Goal: Task Accomplishment & Management: Manage account settings

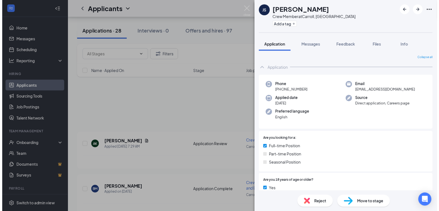
scroll to position [250, 0]
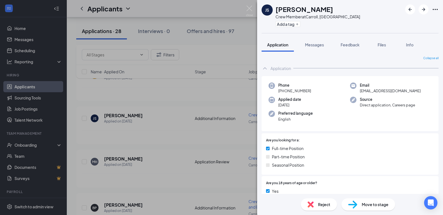
click at [211, 126] on div "JS [PERSON_NAME] Crew Member at [GEOGRAPHIC_DATA], [GEOGRAPHIC_DATA] Add a tag …" at bounding box center [221, 107] width 443 height 215
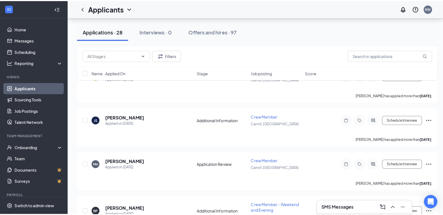
scroll to position [278, 0]
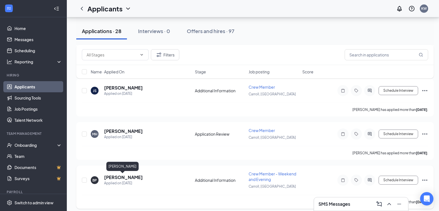
click at [115, 176] on h5 "[PERSON_NAME]" at bounding box center [123, 177] width 39 height 6
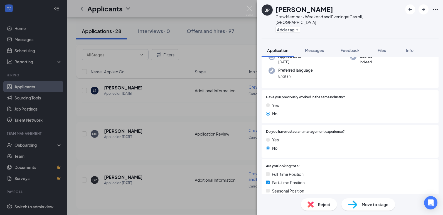
scroll to position [16, 0]
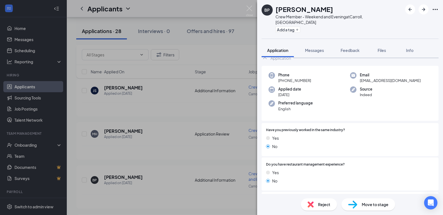
click at [178, 127] on div "BP [PERSON_NAME] Crew Member - Weekend and Evening at [GEOGRAPHIC_DATA], [GEOGR…" at bounding box center [221, 107] width 443 height 215
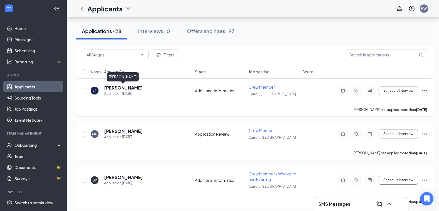
click at [137, 90] on h5 "[PERSON_NAME]" at bounding box center [123, 88] width 39 height 6
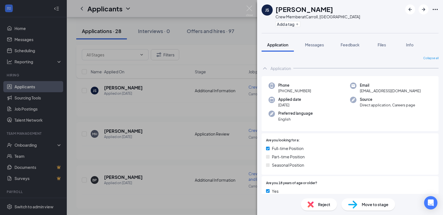
click at [247, 142] on div "JS [PERSON_NAME] Crew Member at [GEOGRAPHIC_DATA], [GEOGRAPHIC_DATA] Add a tag …" at bounding box center [221, 107] width 443 height 215
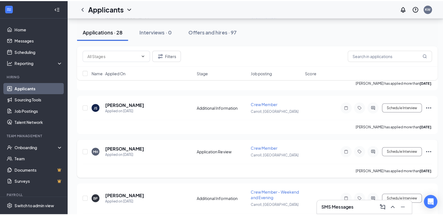
scroll to position [250, 0]
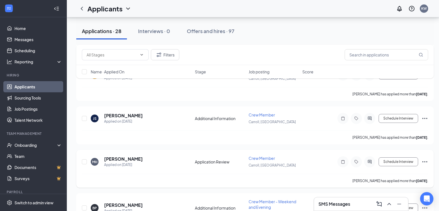
click at [143, 160] on div "MH [PERSON_NAME] Applied on [DATE]" at bounding box center [141, 162] width 101 height 12
click at [142, 160] on h5 "[PERSON_NAME]" at bounding box center [123, 159] width 39 height 6
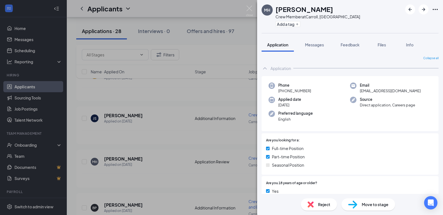
click at [190, 152] on div "MH [PERSON_NAME] Crew Member at [GEOGRAPHIC_DATA], [GEOGRAPHIC_DATA] Add a tag …" at bounding box center [221, 107] width 443 height 215
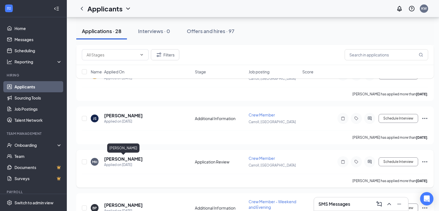
click at [122, 160] on h5 "[PERSON_NAME]" at bounding box center [123, 159] width 39 height 6
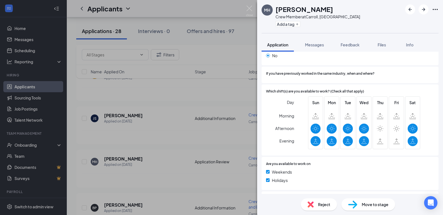
scroll to position [278, 0]
click at [162, 130] on div "MH [PERSON_NAME] Crew Member at [GEOGRAPHIC_DATA], [GEOGRAPHIC_DATA] Add a tag …" at bounding box center [221, 107] width 443 height 215
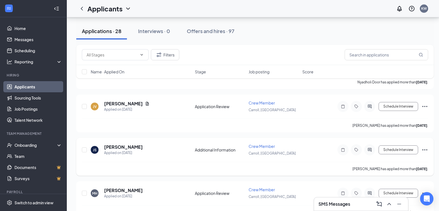
scroll to position [195, 0]
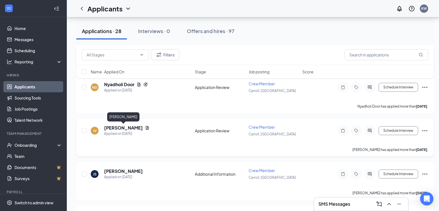
click at [140, 129] on h5 "[PERSON_NAME]" at bounding box center [123, 128] width 39 height 6
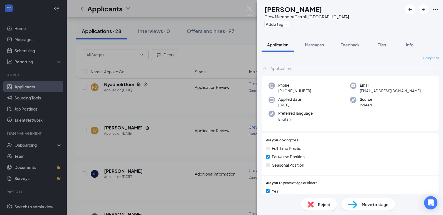
click at [173, 143] on div "JV [PERSON_NAME] Crew Member at [GEOGRAPHIC_DATA], [GEOGRAPHIC_DATA] Add a tag …" at bounding box center [221, 107] width 443 height 215
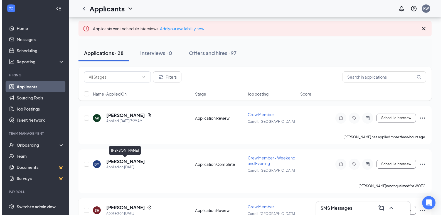
scroll to position [28, 0]
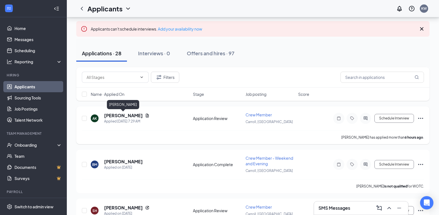
click at [134, 115] on h5 "[PERSON_NAME]" at bounding box center [123, 116] width 39 height 6
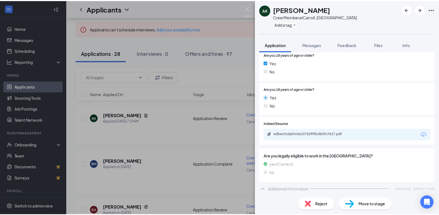
scroll to position [139, 0]
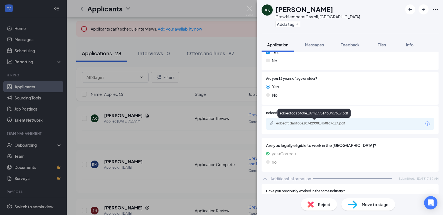
click at [292, 123] on div "edbecfcdabfc0e1074299814b0fc7617.pdf" at bounding box center [315, 123] width 78 height 4
click at [188, 72] on div "AK [PERSON_NAME] Crew Member at [GEOGRAPHIC_DATA], [GEOGRAPHIC_DATA] Add a tag …" at bounding box center [221, 107] width 443 height 215
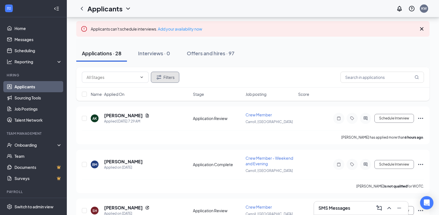
click at [172, 75] on button "Filters" at bounding box center [165, 77] width 28 height 11
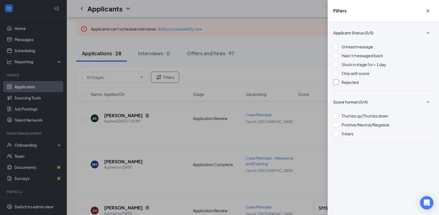
click at [350, 79] on div "Rejected" at bounding box center [349, 82] width 17 height 6
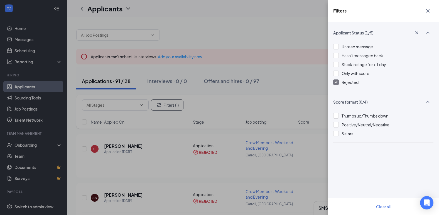
click at [166, 142] on div "Filters Applicant Status (1/5) Unread message Hasn't messaged back Stuck in sta…" at bounding box center [219, 107] width 439 height 215
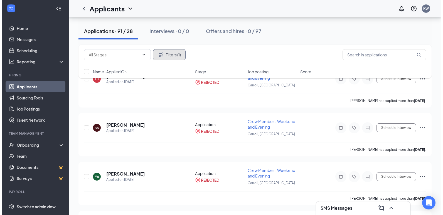
scroll to position [83, 0]
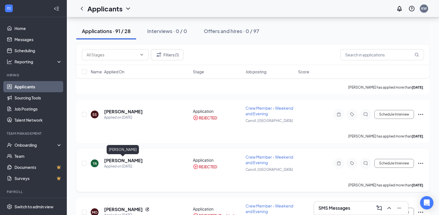
click at [127, 162] on h5 "[PERSON_NAME]" at bounding box center [123, 161] width 39 height 6
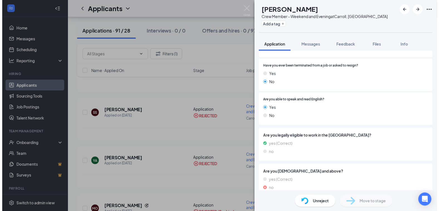
scroll to position [356, 0]
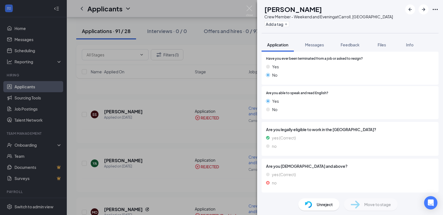
click at [138, 167] on div "YA [PERSON_NAME] Crew Member - Weekend and Evening at [GEOGRAPHIC_DATA], [GEOGR…" at bounding box center [221, 107] width 443 height 215
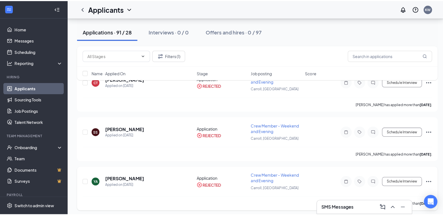
scroll to position [56, 0]
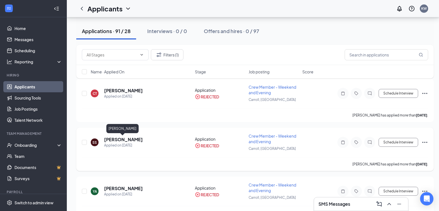
click at [120, 140] on h5 "[PERSON_NAME]" at bounding box center [123, 140] width 39 height 6
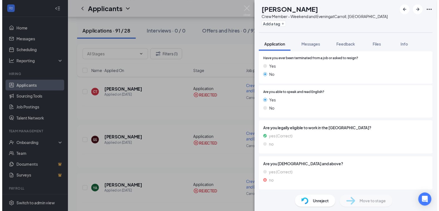
scroll to position [338, 0]
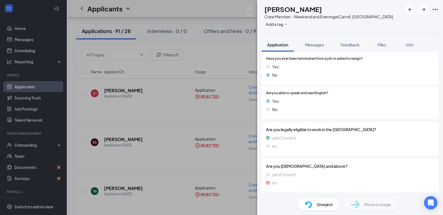
click at [157, 147] on div "SS [PERSON_NAME] Crew Member - Weekend and Evening at [GEOGRAPHIC_DATA], [GEOGR…" at bounding box center [221, 107] width 443 height 215
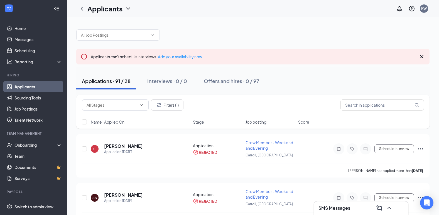
click at [122, 85] on button "Applications · 91 / 28" at bounding box center [106, 81] width 60 height 17
click at [159, 105] on icon "Filter" at bounding box center [158, 105] width 7 height 7
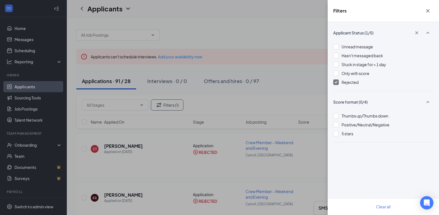
click at [357, 86] on div "Unread message Hasn't messaged back Stuck in stage for > 1 day Only with score …" at bounding box center [383, 67] width 100 height 47
click at [355, 85] on div "Rejected" at bounding box center [349, 82] width 17 height 6
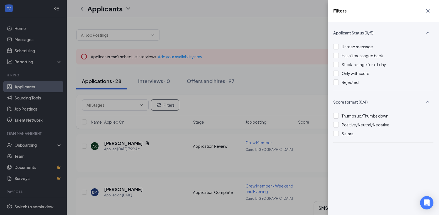
click at [239, 36] on div "Filters Applicant Status (0/5) Unread message Hasn't messaged back Stuck in sta…" at bounding box center [219, 107] width 439 height 215
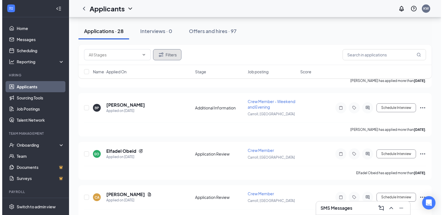
scroll to position [362, 0]
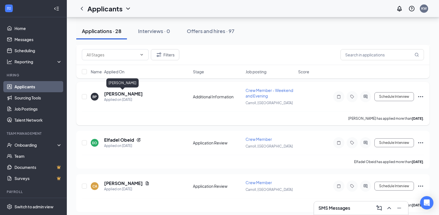
click at [117, 95] on h5 "[PERSON_NAME]" at bounding box center [123, 94] width 39 height 6
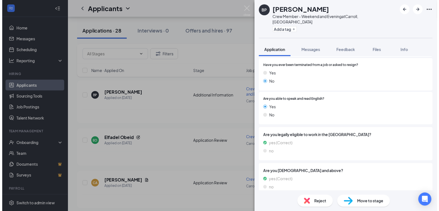
scroll to position [350, 0]
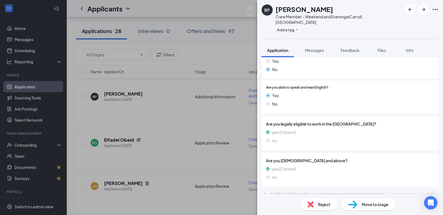
click at [209, 150] on div "BP [PERSON_NAME] Crew Member - Weekend and Evening at [GEOGRAPHIC_DATA], [GEOGR…" at bounding box center [221, 107] width 443 height 215
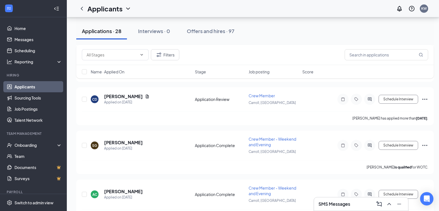
scroll to position [667, 0]
